Goal: Information Seeking & Learning: Find specific fact

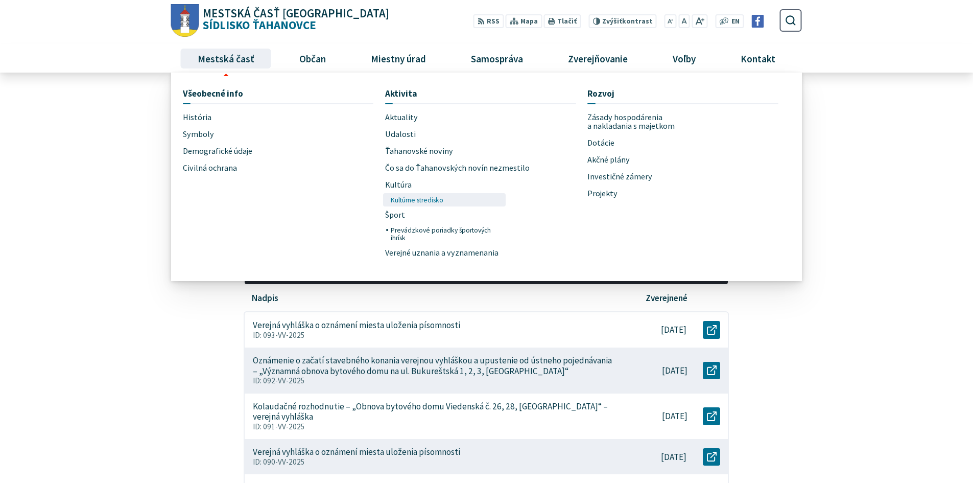
click at [404, 199] on span "Kultúrne stredisko" at bounding box center [417, 199] width 53 height 13
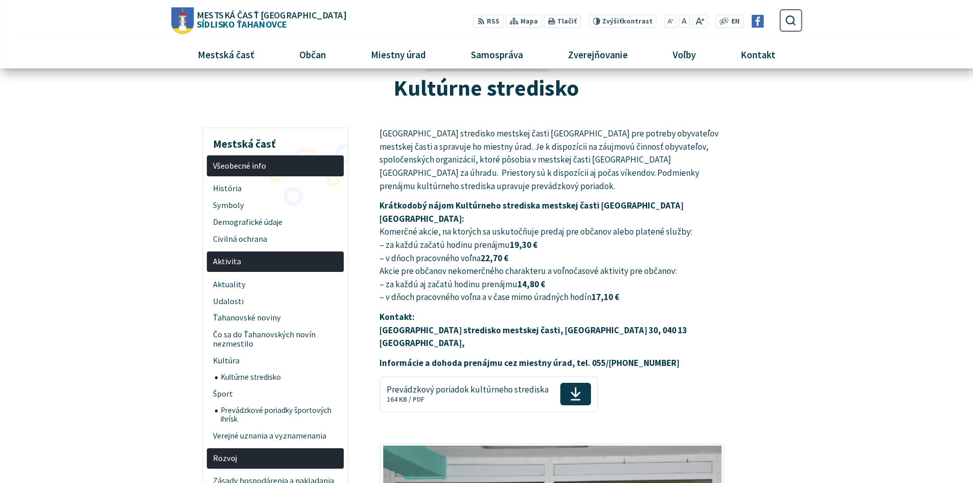
scroll to position [51, 0]
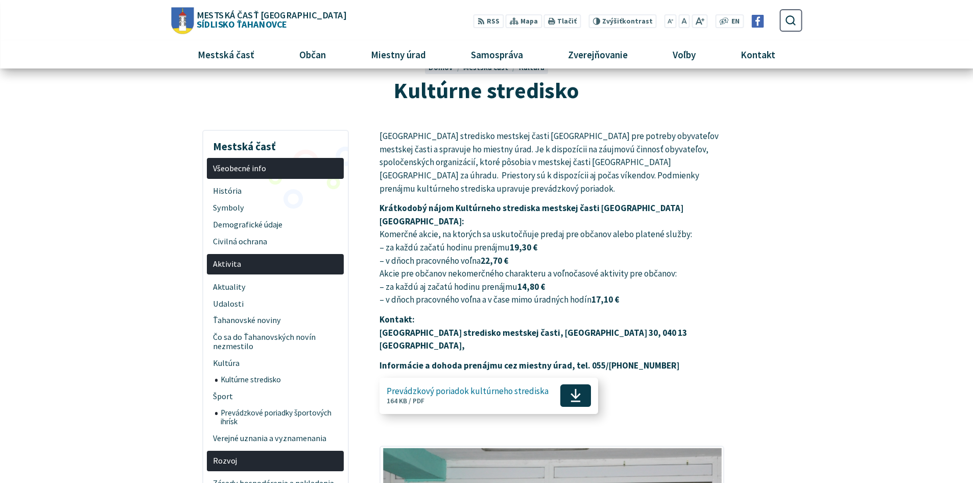
click at [511, 382] on span "Prevádzkový poriadok kultúrneho strediska Veľkosť a typ súboru 164 KB / PDF" at bounding box center [468, 395] width 162 height 27
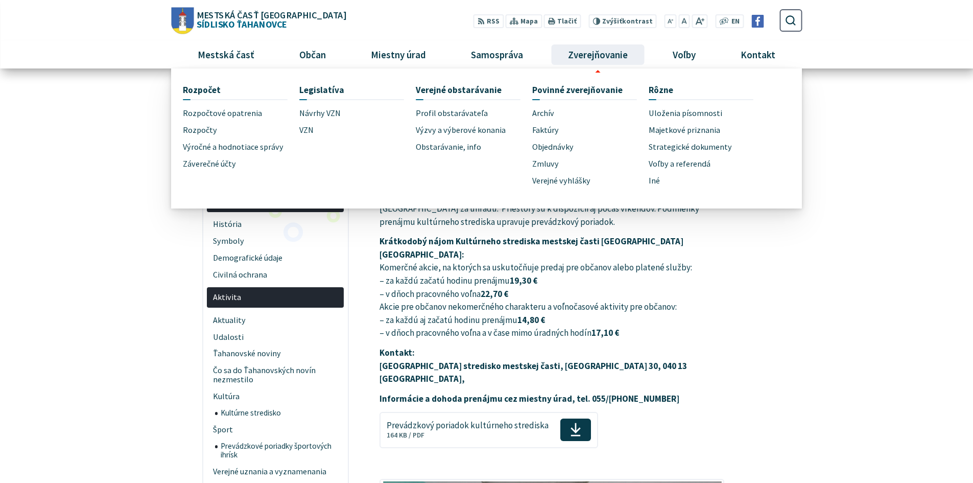
scroll to position [0, 0]
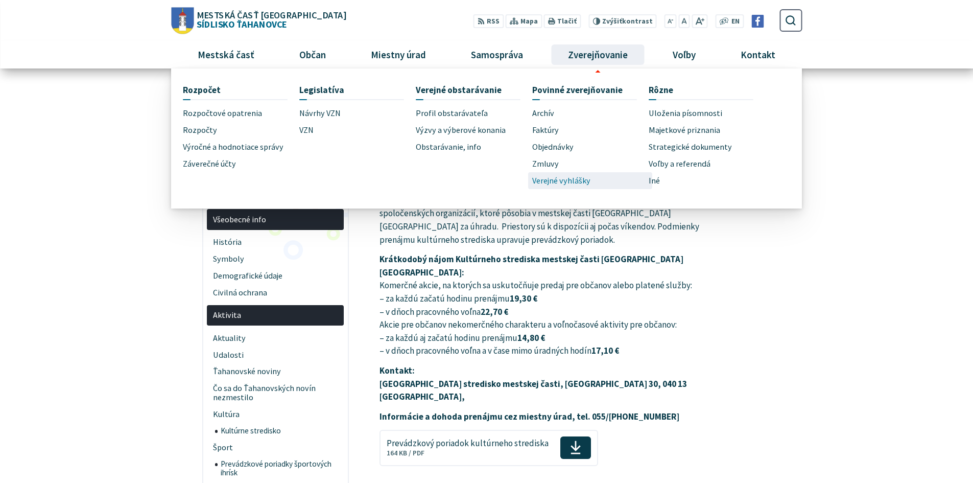
click at [576, 176] on span "Verejné vyhlášky" at bounding box center [561, 180] width 58 height 17
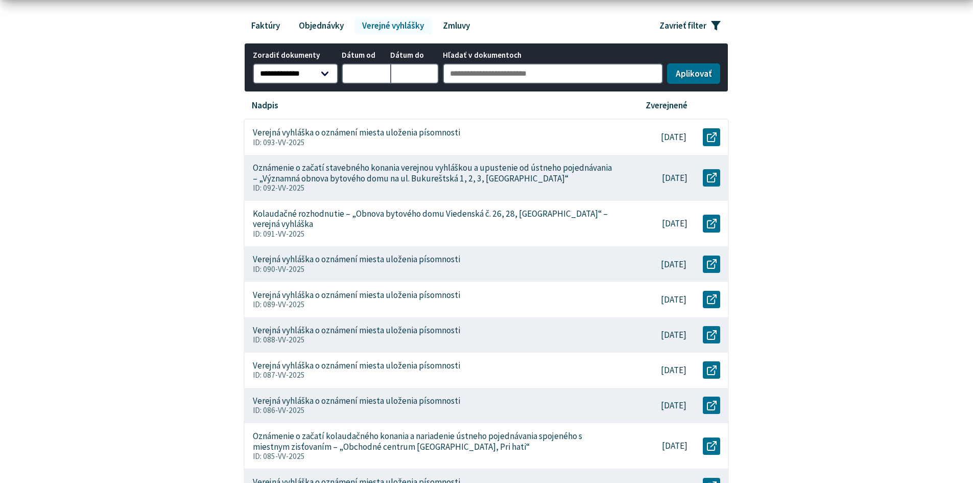
scroll to position [204, 0]
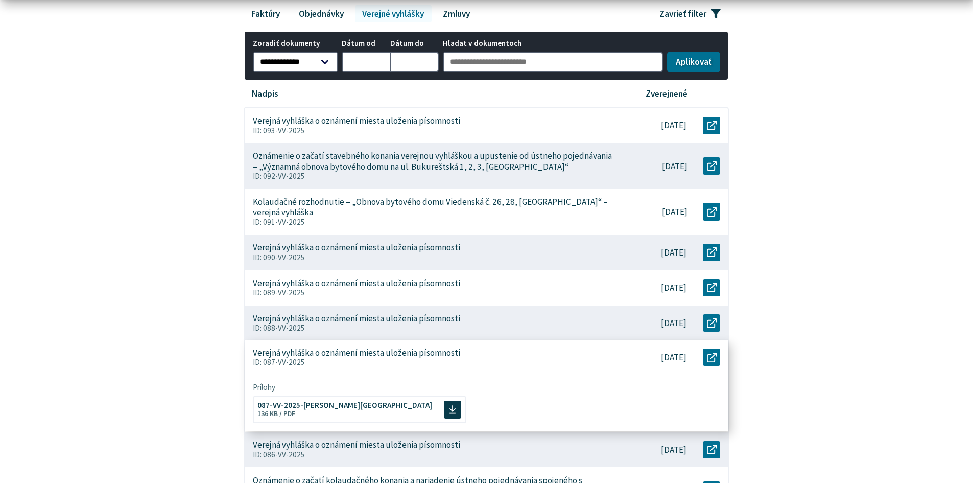
click at [584, 345] on div "Verejná vyhláška o oznámení miesta uloženia písomnosti ID: 087-VV-2025" at bounding box center [433, 357] width 377 height 35
click at [717, 348] on link "Otvoriť document Verejná vyhláška o oznámení miesta uloženia písomnosti v novom…" at bounding box center [711, 355] width 17 height 17
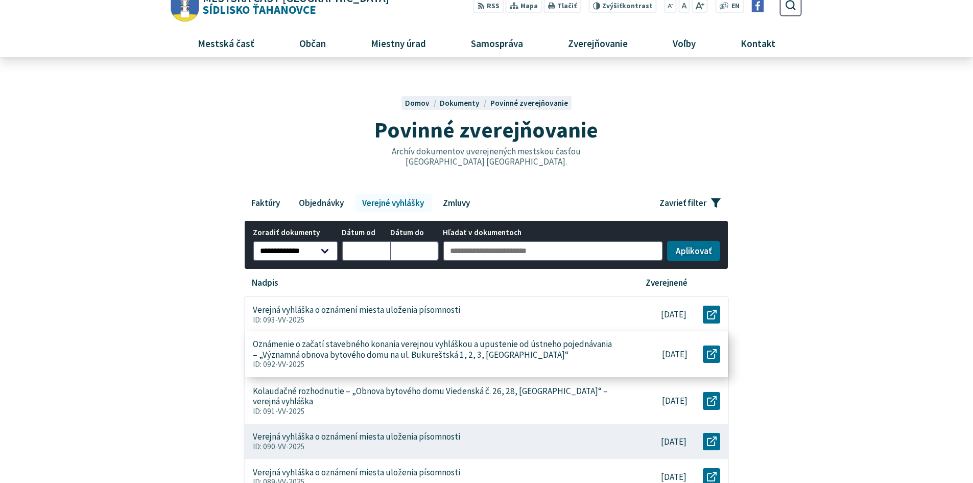
scroll to position [0, 0]
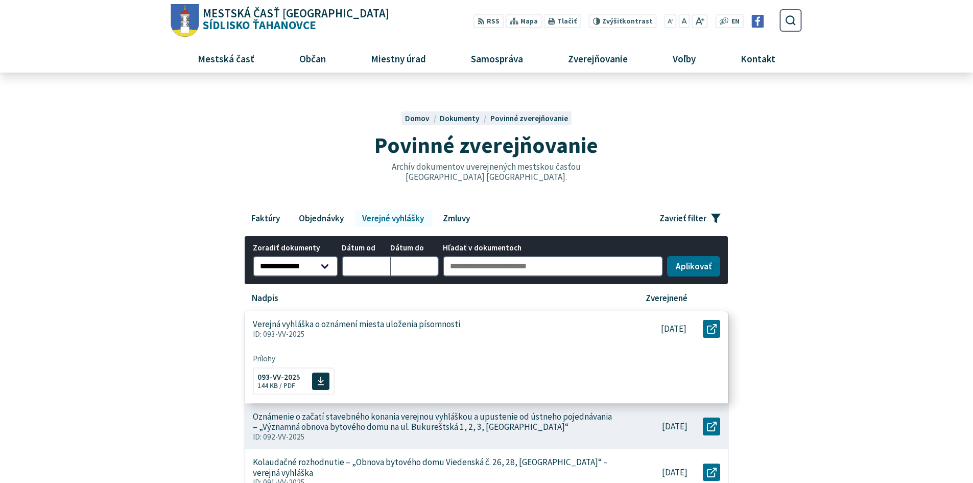
drag, startPoint x: 304, startPoint y: 334, endPoint x: 263, endPoint y: 336, distance: 40.4
click at [263, 336] on p "ID: 093-VV-2025" at bounding box center [433, 334] width 361 height 9
copy p "093-VV-2025"
